Goal: Information Seeking & Learning: Learn about a topic

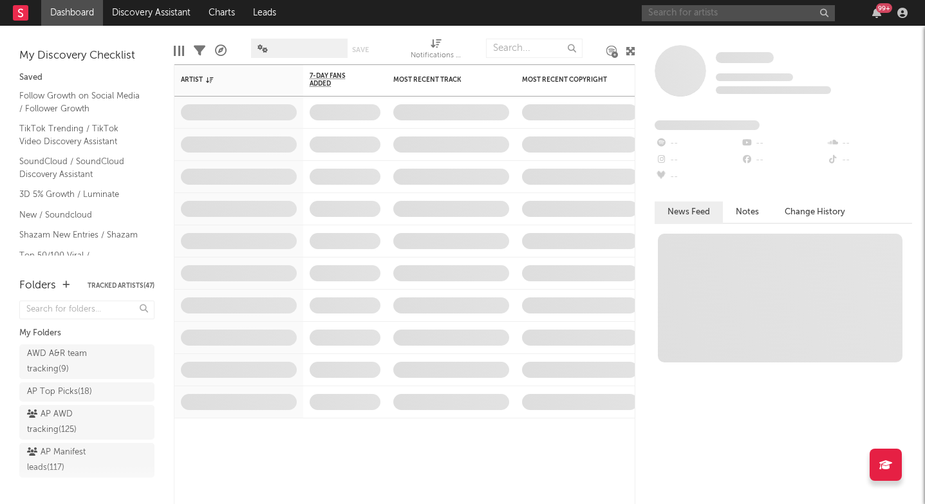
click at [715, 21] on input "text" at bounding box center [738, 13] width 193 height 16
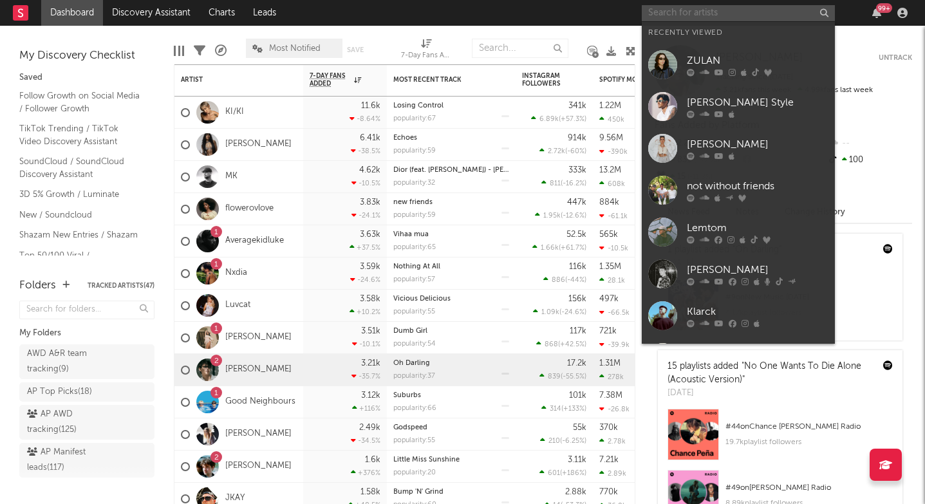
paste input "[URL][DOMAIN_NAME]"
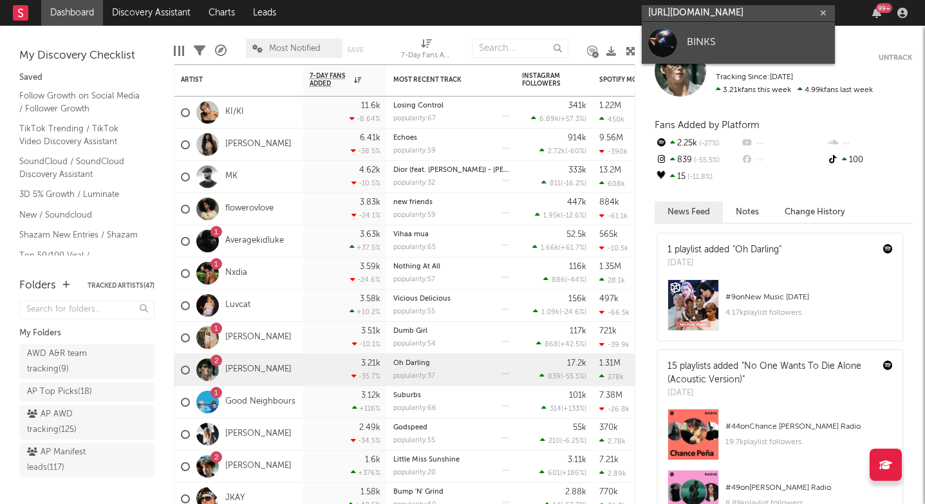
type input "[URL][DOMAIN_NAME]"
click at [717, 38] on div "BINKS" at bounding box center [758, 42] width 142 height 15
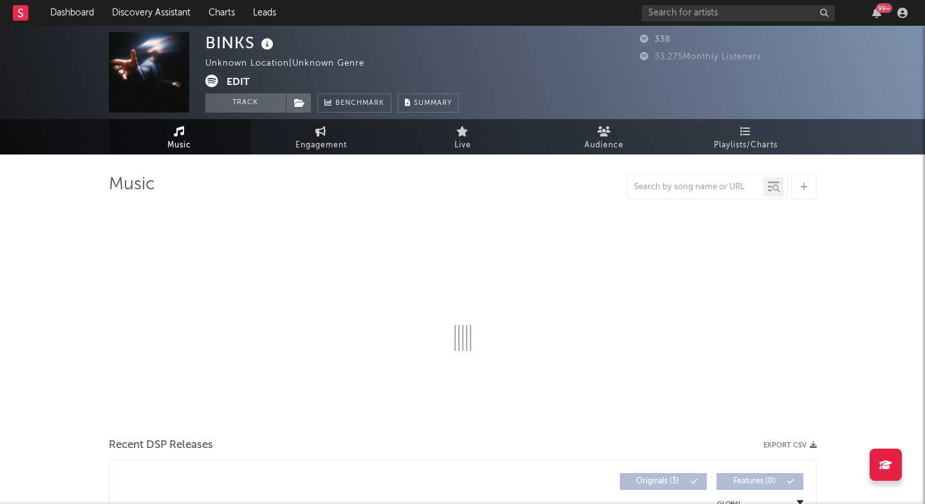
select select "1w"
